Goal: Information Seeking & Learning: Learn about a topic

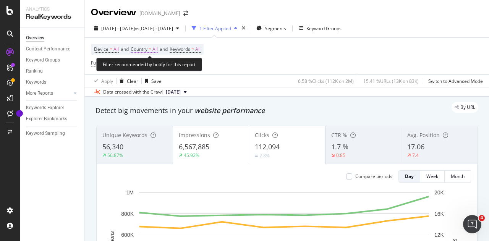
click at [157, 48] on span "All" at bounding box center [155, 49] width 5 height 11
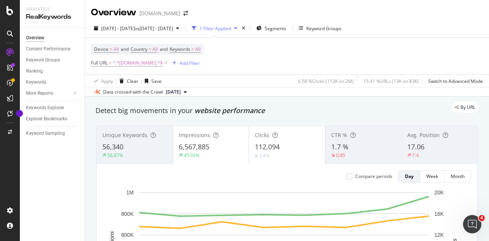
click at [284, 56] on div "Device = All and Country = All and Keywords = All Full URL = ^.*[DOMAIN_NAME].*…" at bounding box center [287, 56] width 392 height 37
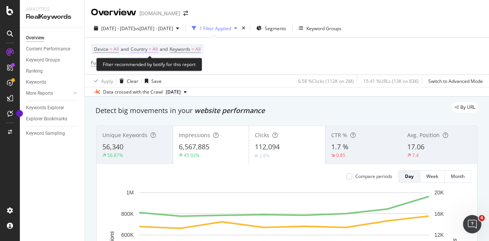
click at [154, 49] on span "Country = All" at bounding box center [144, 49] width 27 height 7
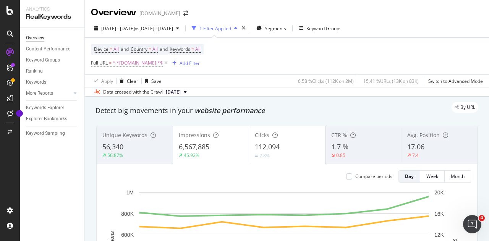
click at [284, 60] on div "Device = All and Country = All and Keywords = All Full URL = ^.*[DOMAIN_NAME].*…" at bounding box center [287, 56] width 392 height 37
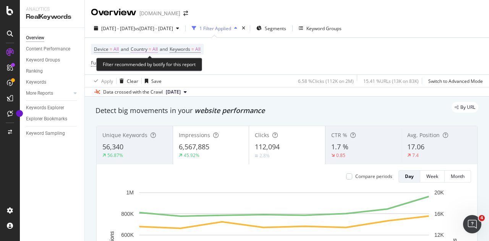
click at [156, 49] on span "All" at bounding box center [155, 49] width 5 height 11
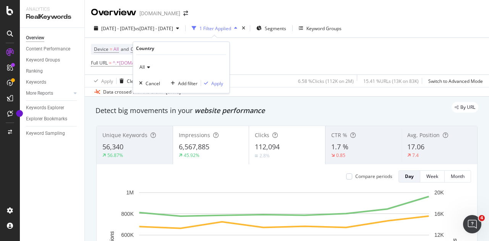
click at [142, 68] on span "All" at bounding box center [142, 67] width 5 height 6
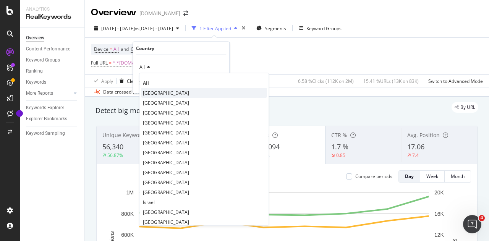
click at [156, 92] on span "[GEOGRAPHIC_DATA]" at bounding box center [166, 92] width 46 height 6
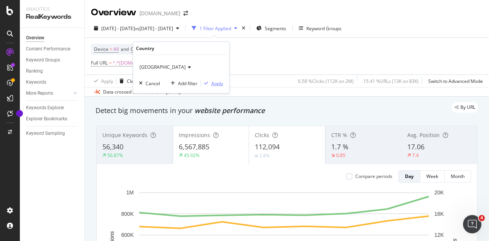
click at [214, 85] on div "Apply" at bounding box center [217, 83] width 12 height 6
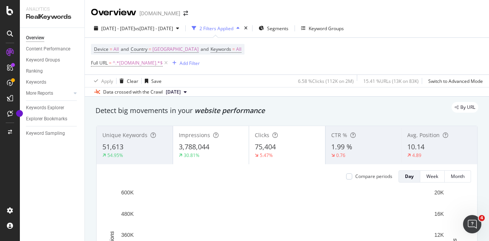
scroll to position [38, 0]
